Goal: Navigation & Orientation: Understand site structure

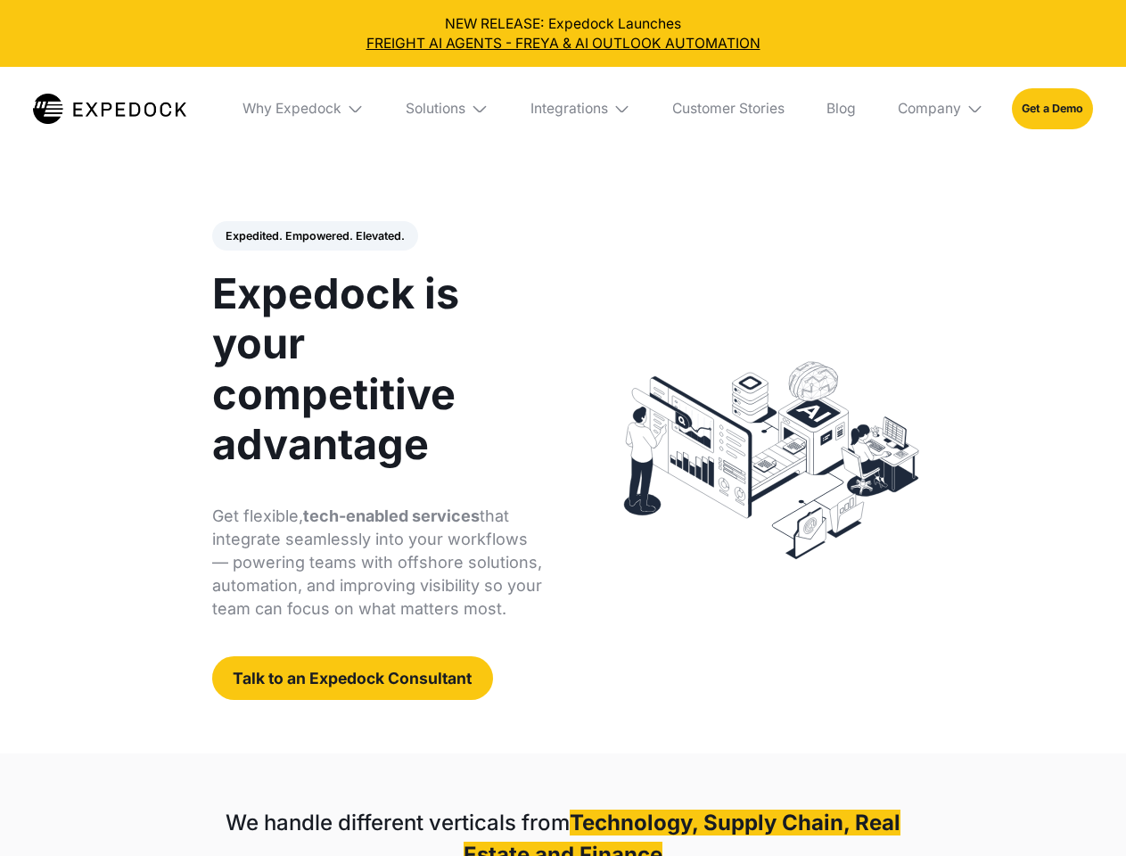
select select
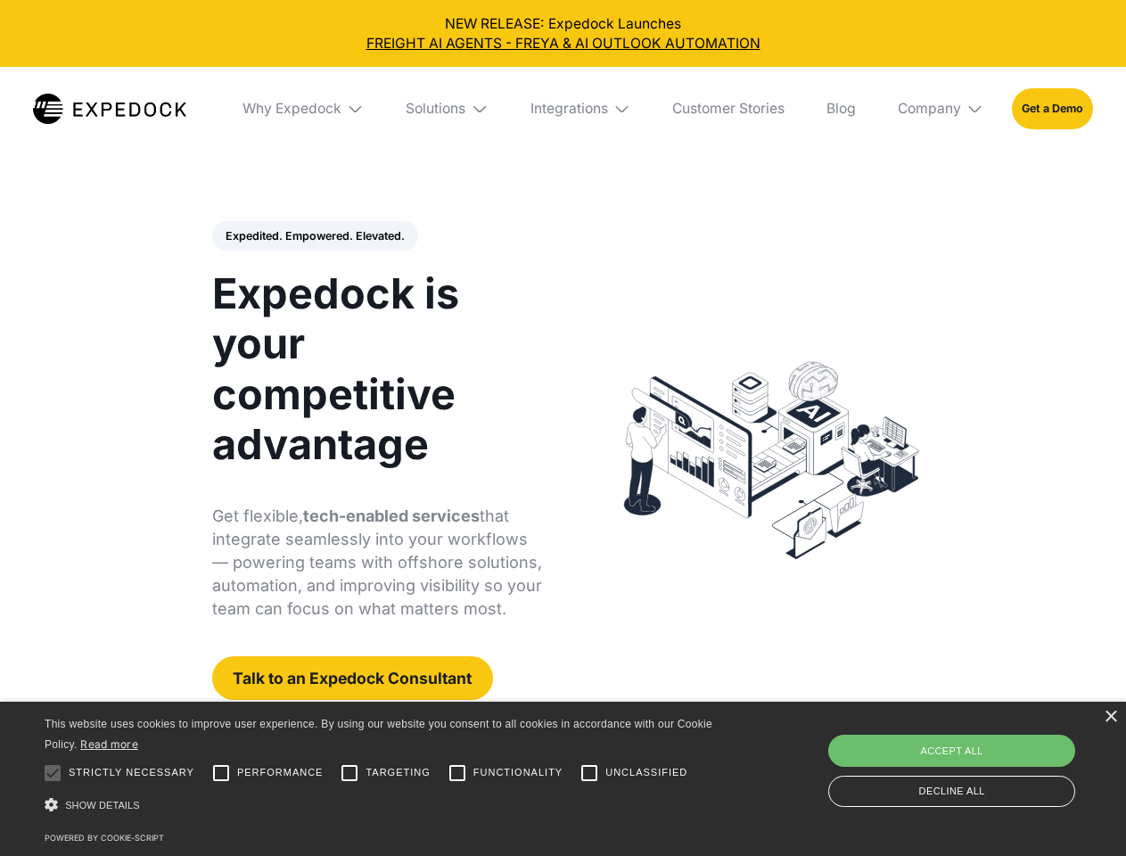
click at [563, 109] on div "Integrations" at bounding box center [570, 109] width 78 height 18
click at [304, 109] on div "Why Expedock" at bounding box center [276, 109] width 99 height 18
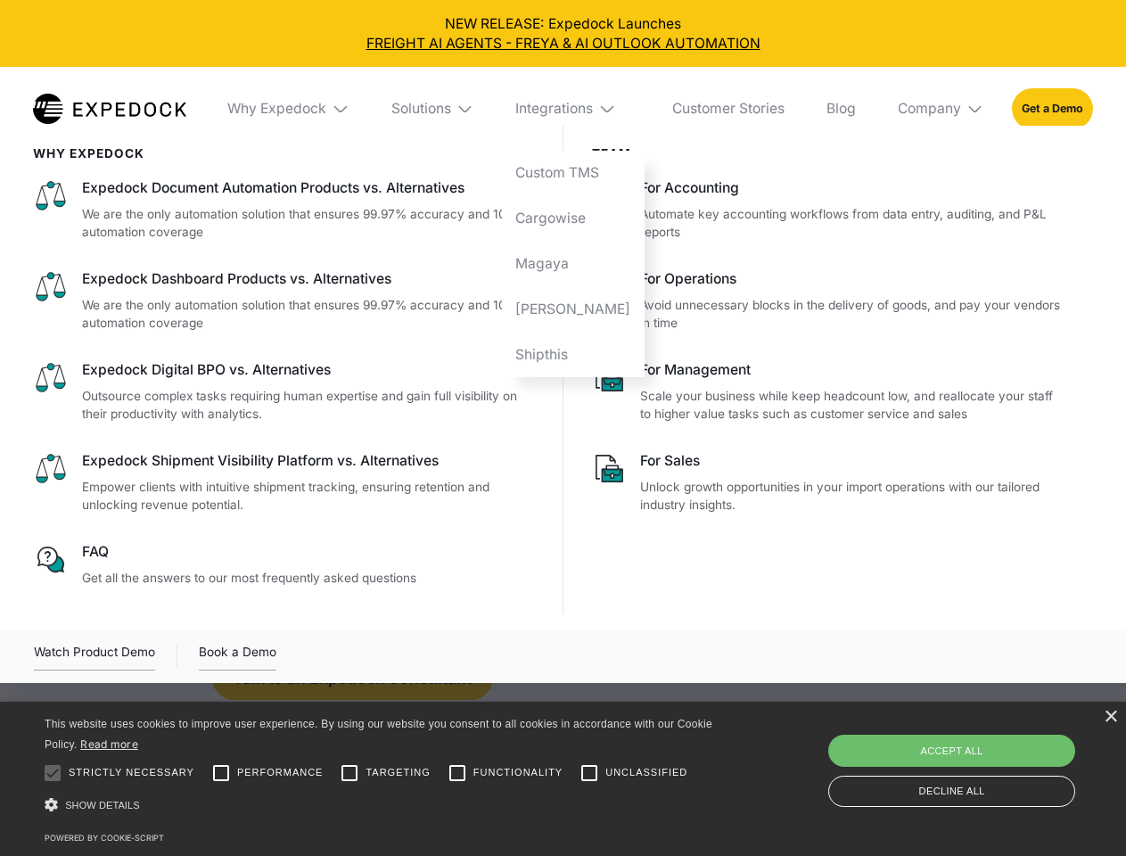
click at [449, 109] on div "Solutions" at bounding box center [422, 109] width 60 height 18
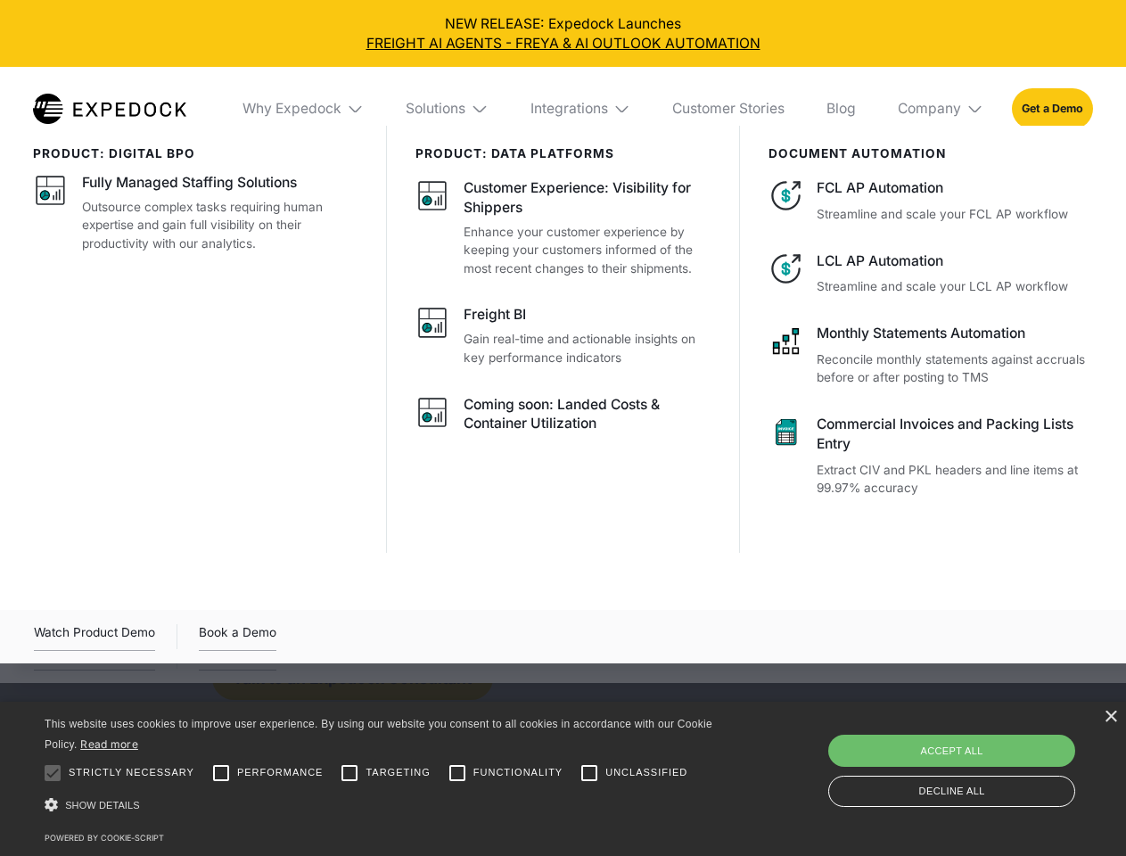
click at [581, 109] on div "Integrations" at bounding box center [570, 109] width 78 height 18
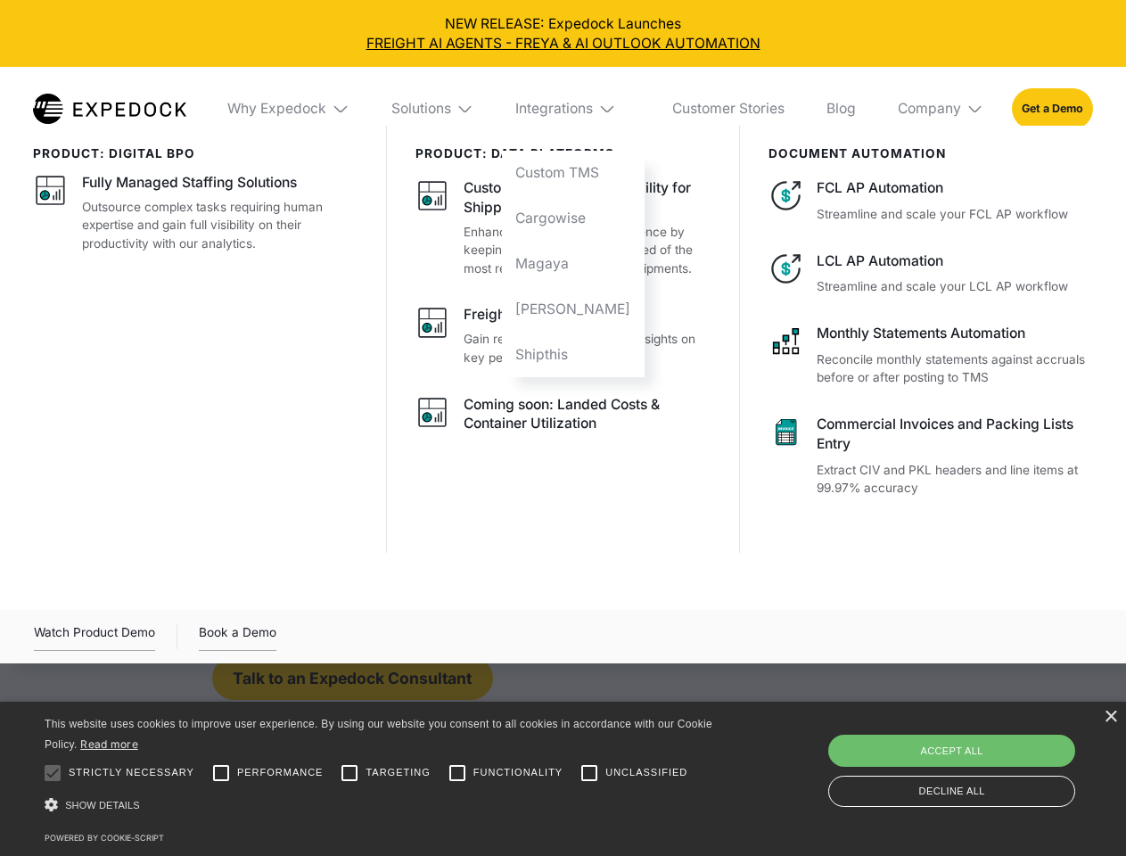
click at [942, 109] on div "Company" at bounding box center [929, 109] width 63 height 18
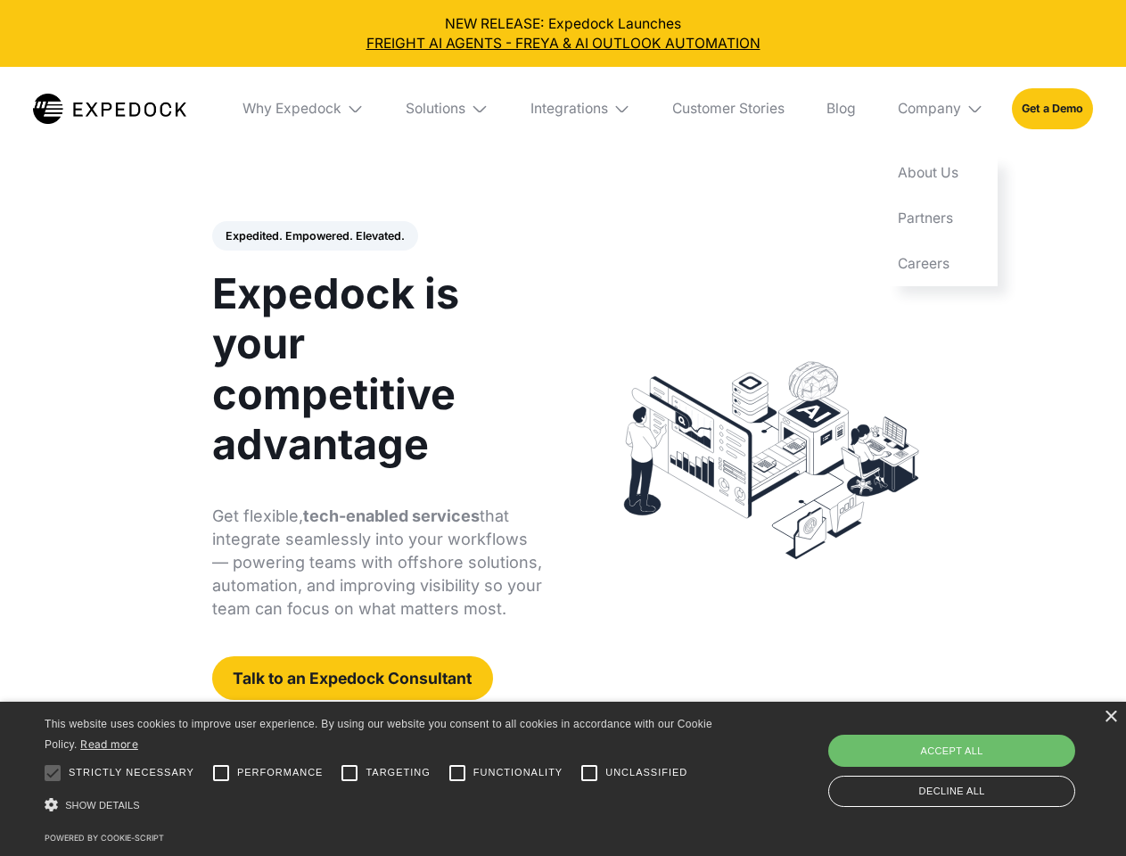
click at [314, 236] on div "Expedited. Empowered. Elevated. Automate Freight Document Extraction at 99.97% …" at bounding box center [377, 461] width 331 height 480
click at [53, 773] on div at bounding box center [53, 773] width 36 height 36
click at [221, 773] on input "Performance" at bounding box center [221, 773] width 36 height 36
checkbox input "true"
click at [350, 773] on input "Targeting" at bounding box center [350, 773] width 36 height 36
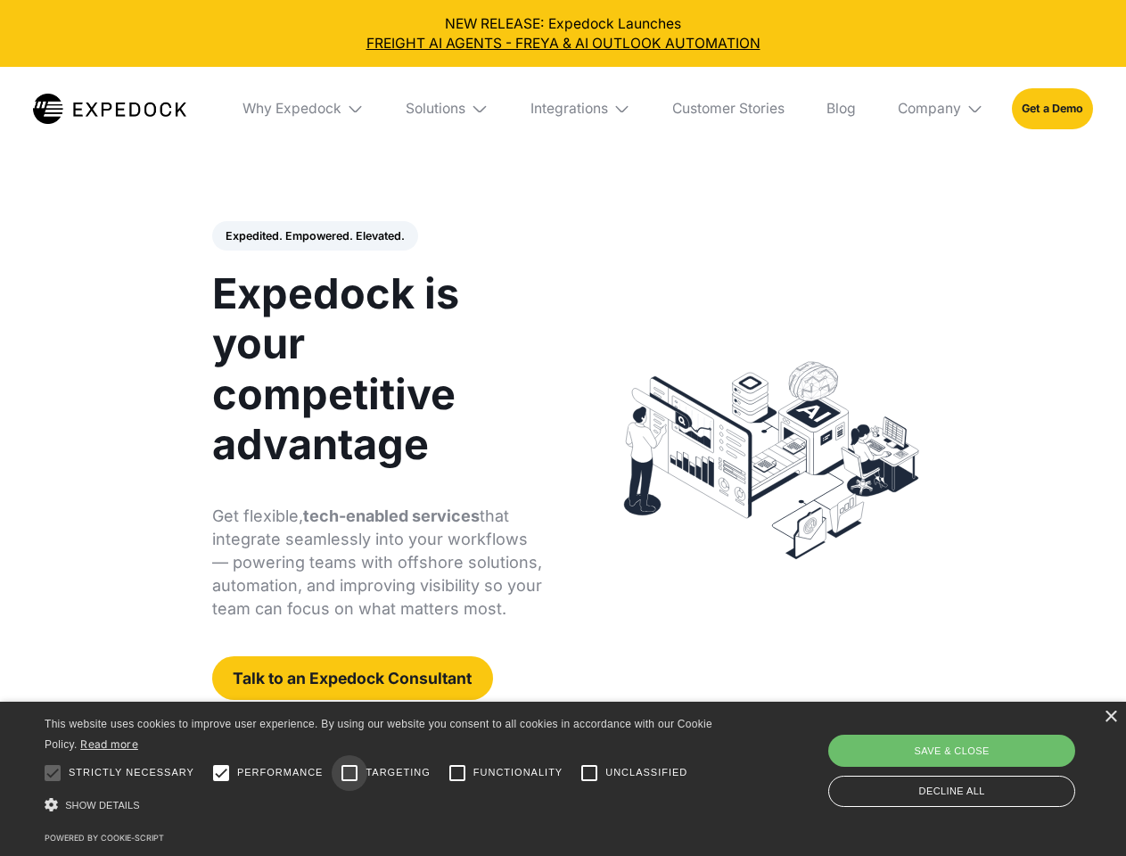
checkbox input "true"
click at [458, 773] on input "Functionality" at bounding box center [458, 773] width 36 height 36
checkbox input "true"
